Goal: Browse casually: Explore the website without a specific task or goal

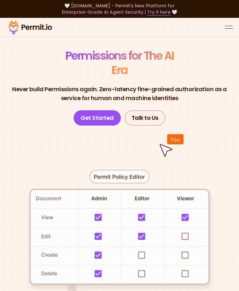
click at [143, 71] on header "Permissions for The AI Era Never build Permissions again. Zero-latency fine-gra…" at bounding box center [119, 86] width 239 height 77
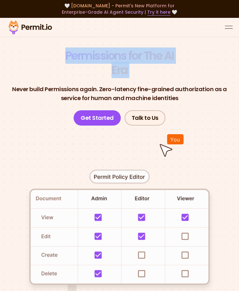
click at [143, 71] on header "Permissions for The AI Era Never build Permissions again. Zero-latency fine-gra…" at bounding box center [119, 86] width 239 height 77
click at [139, 91] on p "Never build Permissions again. Zero-latency fine-grained authorization as a ser…" at bounding box center [119, 94] width 229 height 18
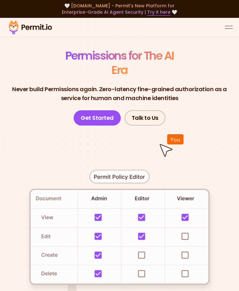
click at [139, 91] on p "Never build Permissions again. Zero-latency fine-grained authorization as a ser…" at bounding box center [119, 94] width 229 height 18
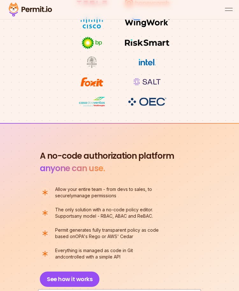
scroll to position [690, 0]
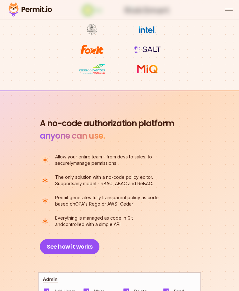
click at [129, 125] on h2 "A no-code authorization platform anyone can use." at bounding box center [119, 129] width 159 height 25
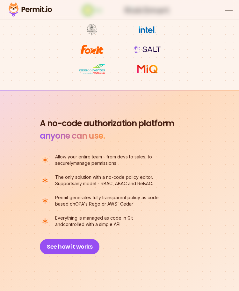
click at [129, 125] on h2 "A no-code authorization platform anyone can use." at bounding box center [119, 129] width 159 height 25
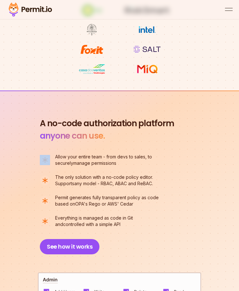
click at [129, 125] on h2 "A no-code authorization platform anyone can use." at bounding box center [119, 129] width 159 height 25
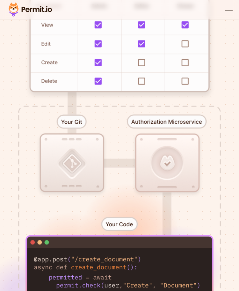
scroll to position [0, 0]
